Goal: Task Accomplishment & Management: Manage account settings

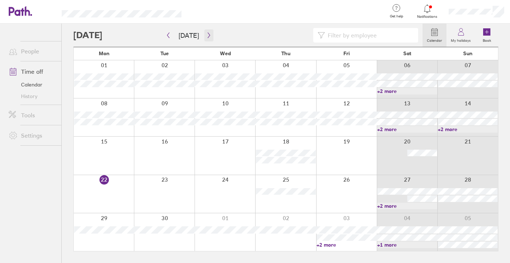
click at [207, 34] on icon "button" at bounding box center [208, 35] width 5 height 6
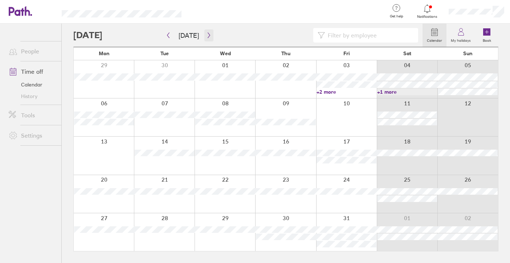
click at [207, 34] on icon "button" at bounding box center [208, 35] width 5 height 6
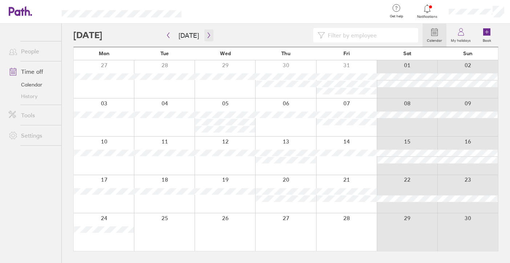
click at [207, 35] on icon "button" at bounding box center [208, 35] width 5 height 6
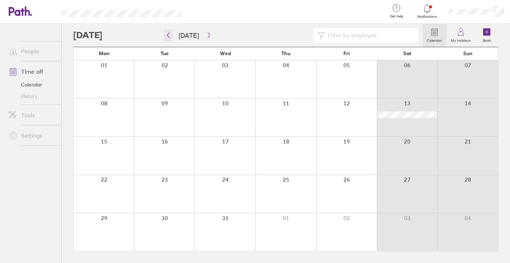
click at [171, 32] on button "button" at bounding box center [168, 35] width 9 height 12
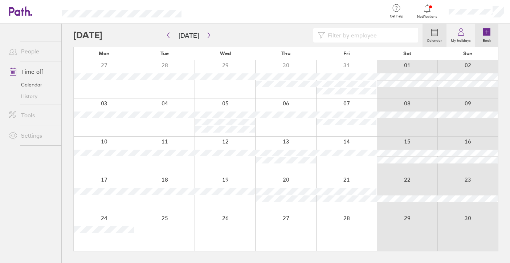
click at [489, 31] on icon at bounding box center [486, 31] width 7 height 7
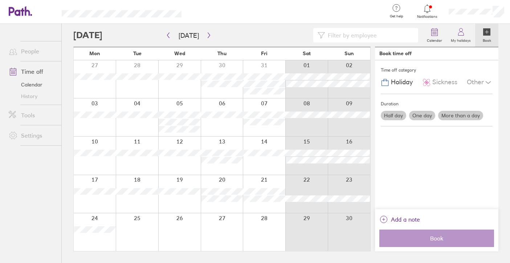
click at [309, 223] on div at bounding box center [306, 232] width 42 height 38
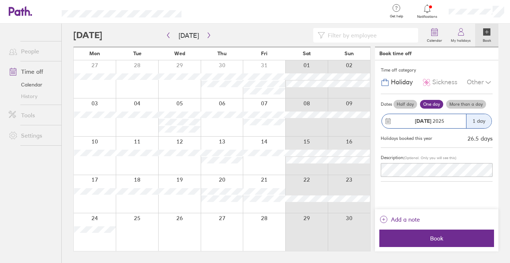
click at [464, 103] on label "More than a day" at bounding box center [466, 104] width 40 height 9
click at [0, 0] on input "More than a day" at bounding box center [0, 0] width 0 height 0
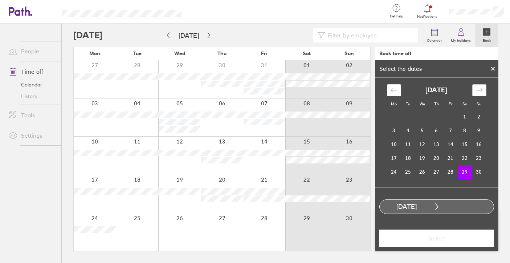
click at [482, 94] on div "Move forward to switch to the next month." at bounding box center [479, 90] width 14 height 12
click at [410, 170] on td "30" at bounding box center [408, 172] width 14 height 14
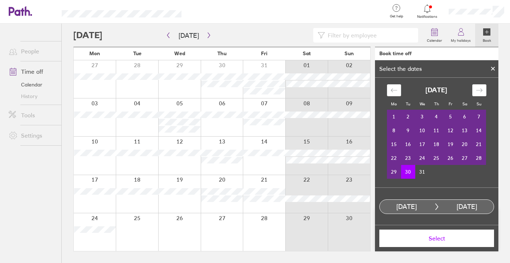
click at [461, 240] on span "Select" at bounding box center [436, 238] width 105 height 7
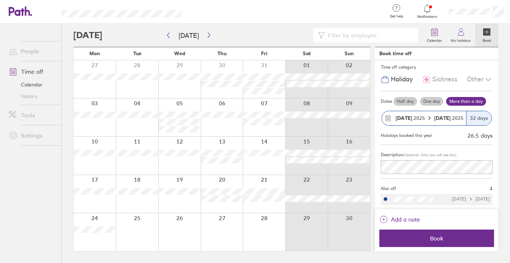
scroll to position [1, 0]
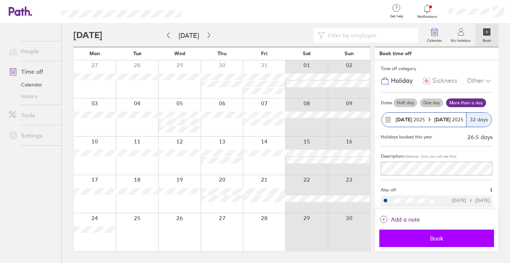
click at [457, 241] on span "Book" at bounding box center [436, 238] width 105 height 7
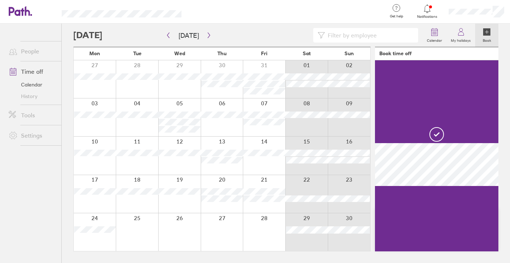
scroll to position [0, 0]
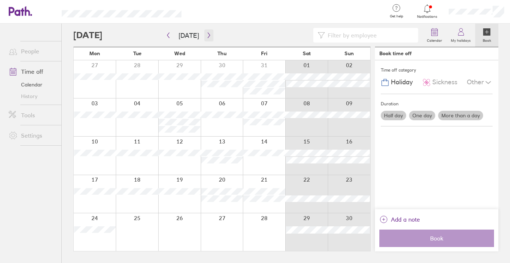
click at [207, 33] on icon "button" at bounding box center [208, 35] width 5 height 6
